Goal: Answer question/provide support: Share knowledge or assist other users

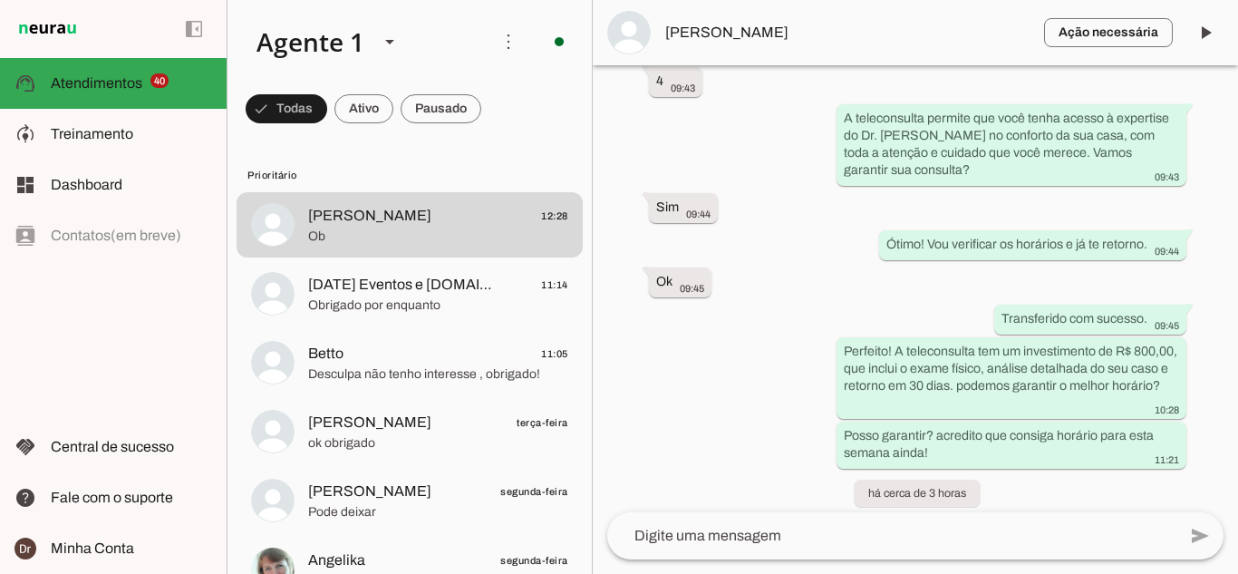
scroll to position [830, 0]
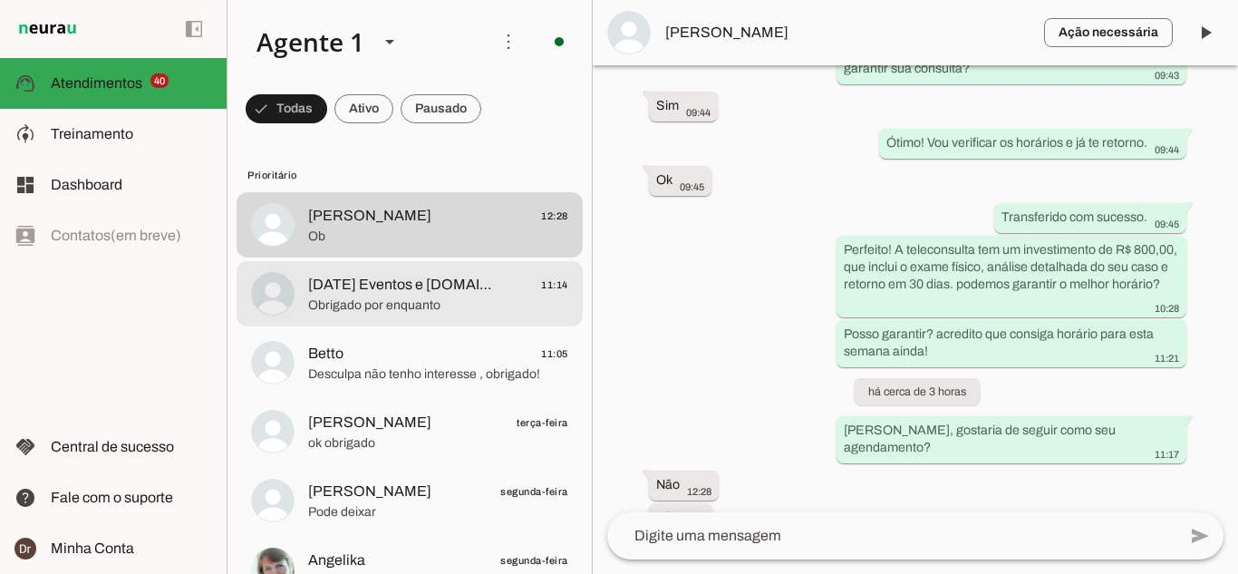
click at [298, 290] on md-item "[DATE] Eventos e [DOMAIN_NAME] - Dj [PERSON_NAME] 11:14 Obrigado por enquanto" at bounding box center [410, 293] width 346 height 65
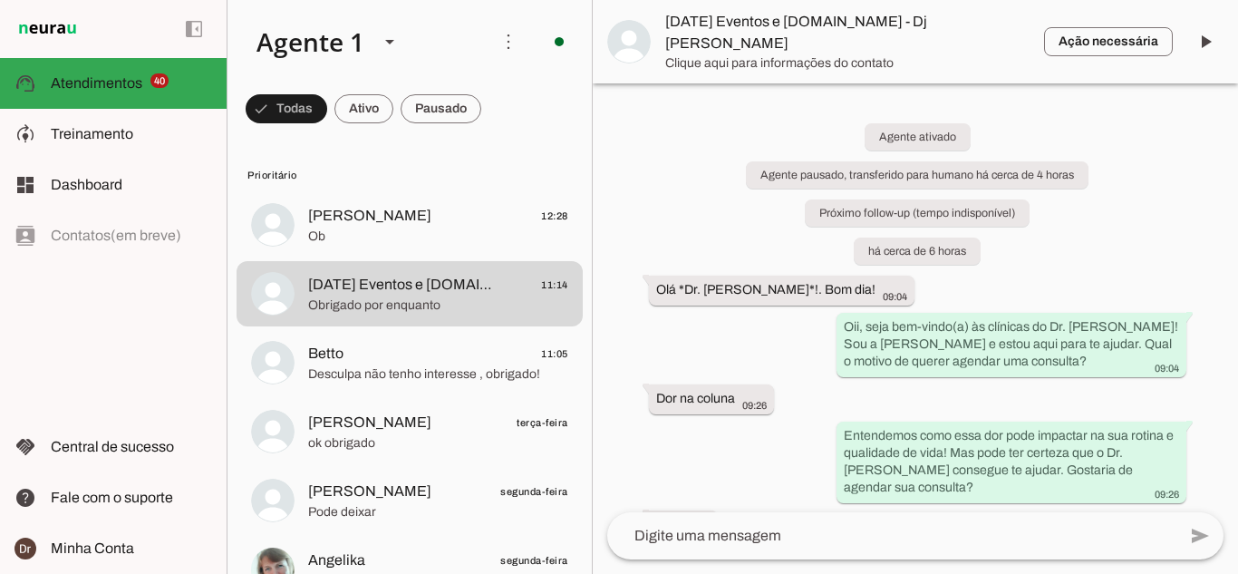
scroll to position [1957, 0]
